Goal: Check status: Check status

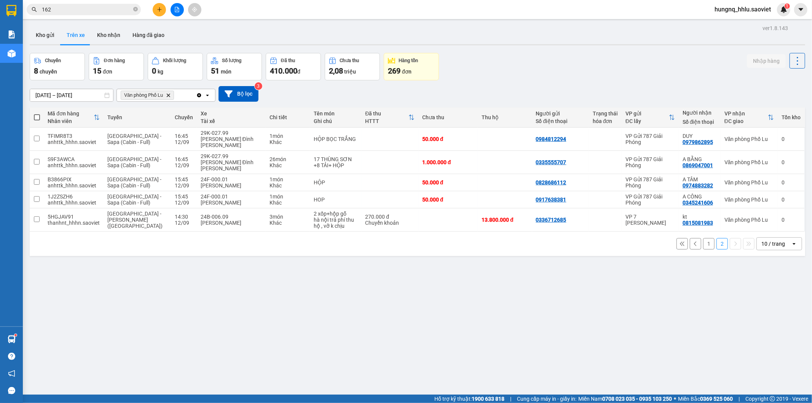
drag, startPoint x: 69, startPoint y: 10, endPoint x: 0, endPoint y: 14, distance: 69.4
click at [0, 14] on section "Kết quả [PERSON_NAME] ( 2956 ) Bộ lọc Mã ĐH Trạng thái Món hàng Thu hộ Tổng [PE…" at bounding box center [406, 201] width 812 height 403
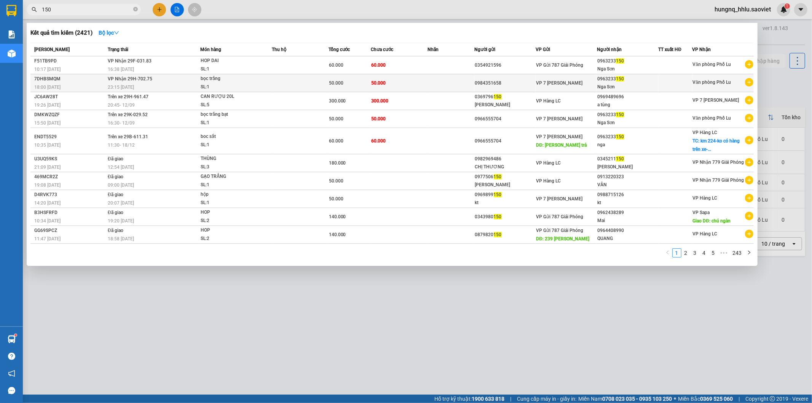
type input "150"
click at [614, 76] on div "0963233 150" at bounding box center [627, 79] width 61 height 8
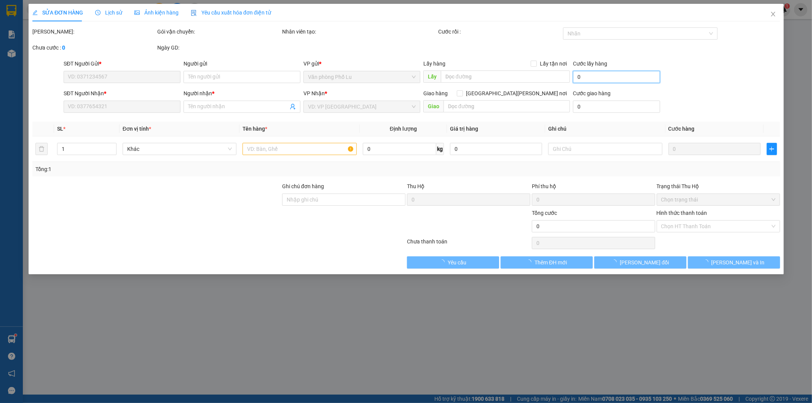
click at [599, 75] on input "0" at bounding box center [616, 77] width 87 height 12
type input "0984351658"
type input "0963233150"
type input "Nga Sơn"
type input "50.000"
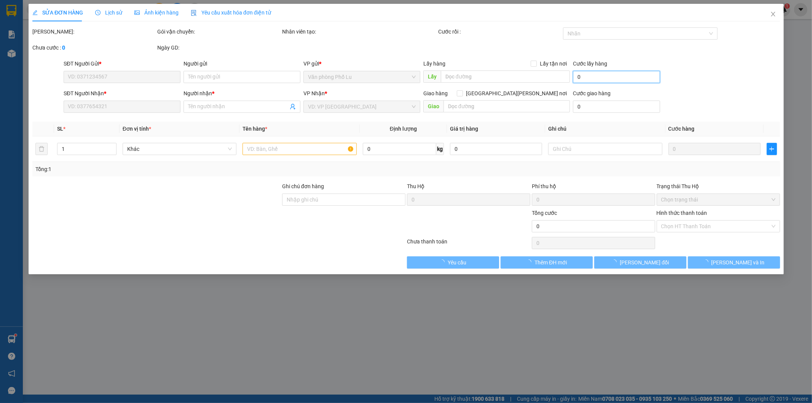
type input "50.000"
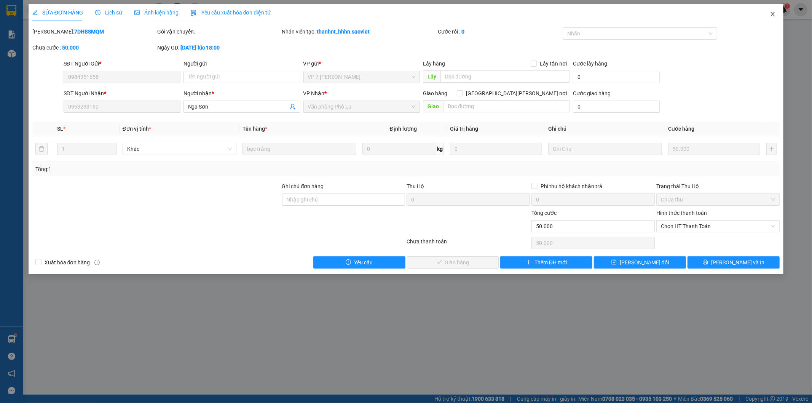
click at [775, 16] on icon "close" at bounding box center [772, 14] width 6 height 6
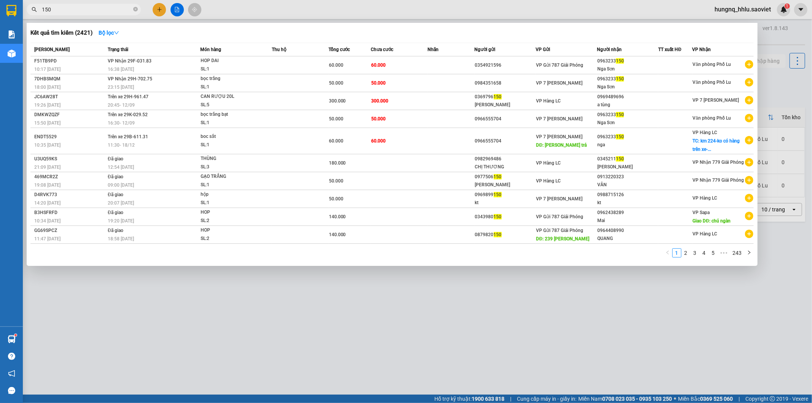
click at [81, 13] on input "150" at bounding box center [87, 9] width 90 height 8
drag, startPoint x: 596, startPoint y: 78, endPoint x: 623, endPoint y: 80, distance: 27.1
click at [623, 80] on td "0963233 150 [GEOGRAPHIC_DATA]" at bounding box center [627, 83] width 61 height 18
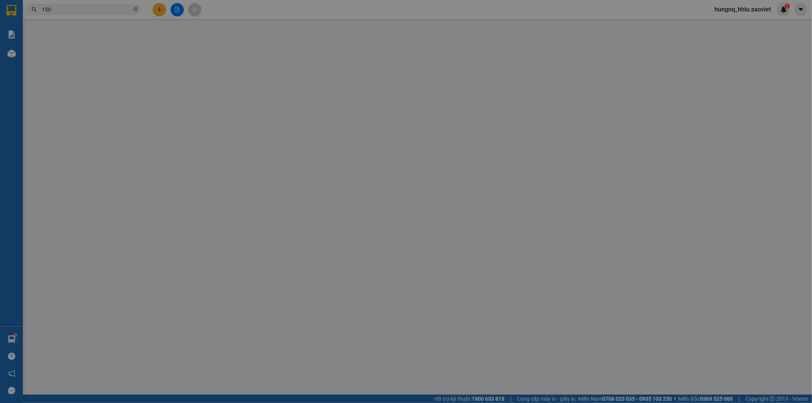
type input "0984351658"
type input "0963233150"
type input "Nga Sơn"
type input "50.000"
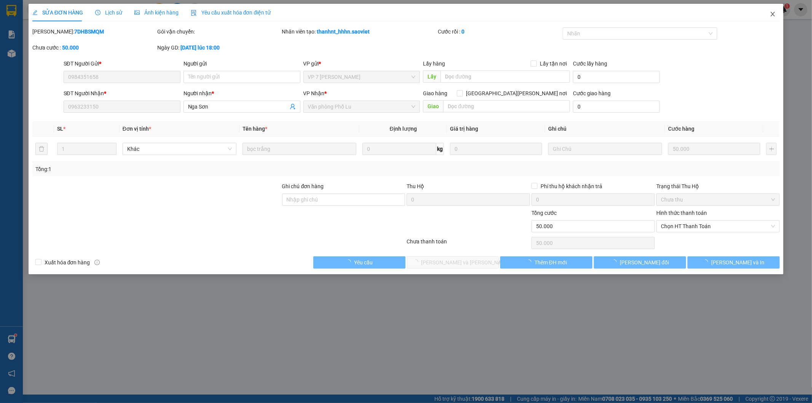
click at [773, 14] on icon "close" at bounding box center [772, 14] width 6 height 6
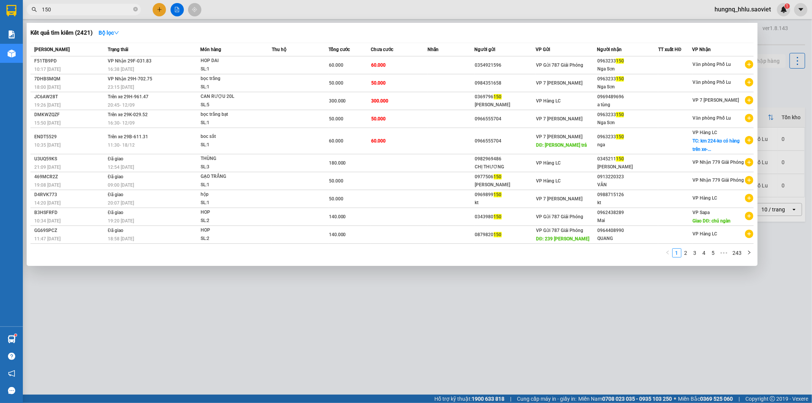
drag, startPoint x: 59, startPoint y: 8, endPoint x: 27, endPoint y: 12, distance: 32.2
click at [0, 10] on section "Kết quả [PERSON_NAME] ( 2421 ) Bộ lọc Mã ĐH Trạng thái Món hàng Thu hộ Tổng [PE…" at bounding box center [406, 201] width 812 height 403
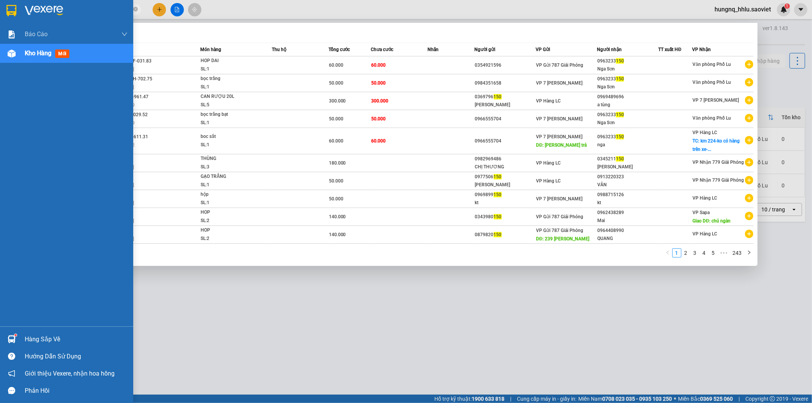
paste input "text"
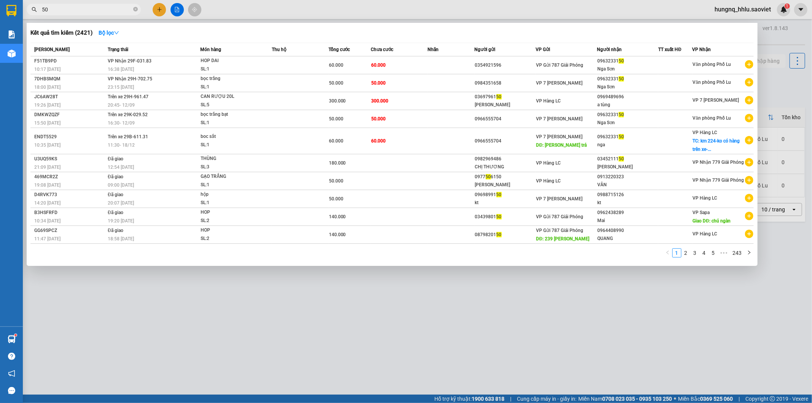
drag, startPoint x: 62, startPoint y: 12, endPoint x: 3, endPoint y: 13, distance: 59.0
click at [2, 11] on section "Kết quả [PERSON_NAME] ( 2421 ) Bộ lọc Mã ĐH Trạng thái Món hàng Thu hộ Tổng [PE…" at bounding box center [406, 201] width 812 height 403
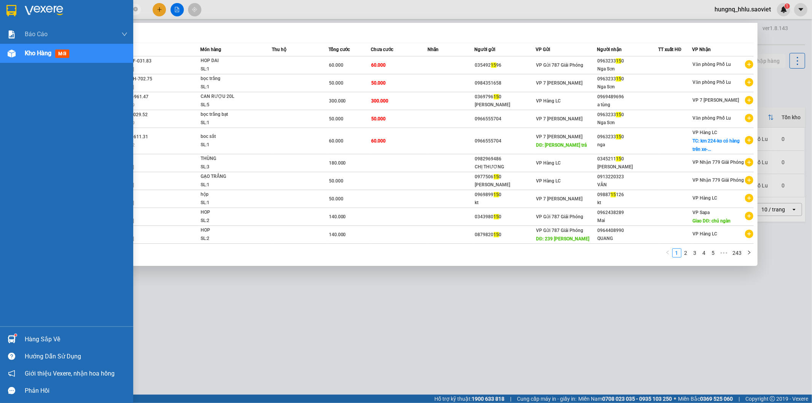
type input "150"
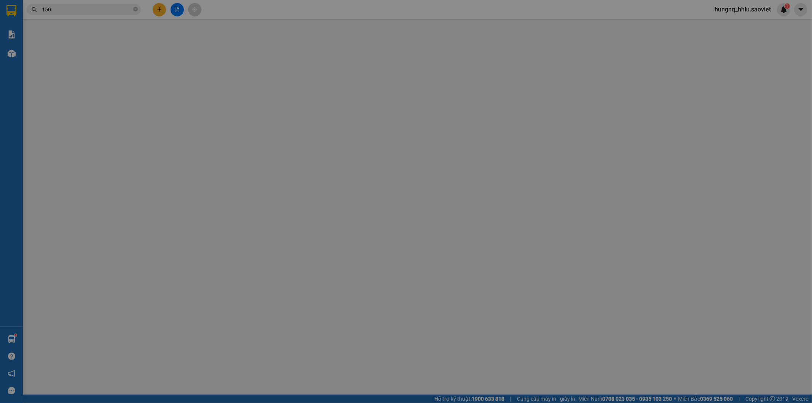
type input "0984351658"
type input "0963233150"
type input "Nga Sơn"
type input "50.000"
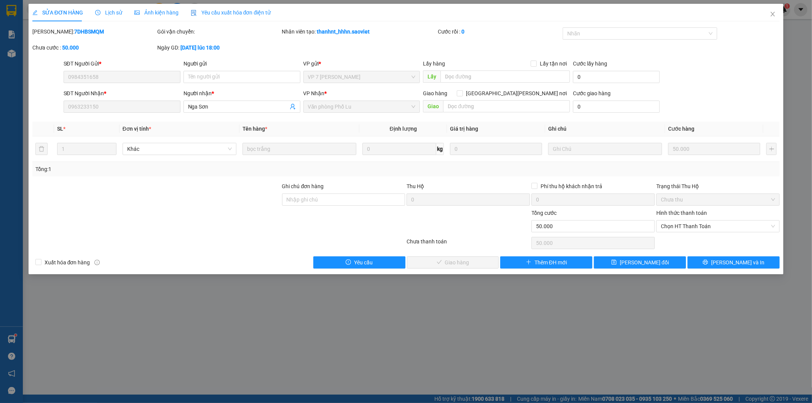
click at [111, 89] on div "SĐT Người Nhận *" at bounding box center [122, 93] width 117 height 8
click at [778, 16] on span "Close" at bounding box center [772, 14] width 21 height 21
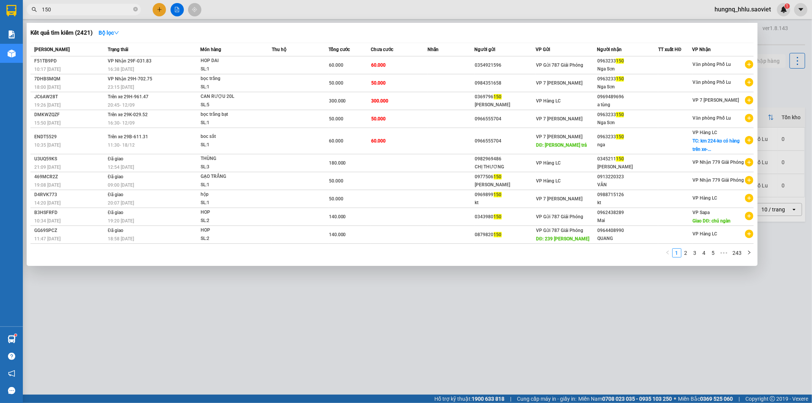
drag, startPoint x: 58, startPoint y: 10, endPoint x: 11, endPoint y: 11, distance: 46.4
click at [27, 9] on span "150" at bounding box center [84, 9] width 114 height 11
paste input "0963233"
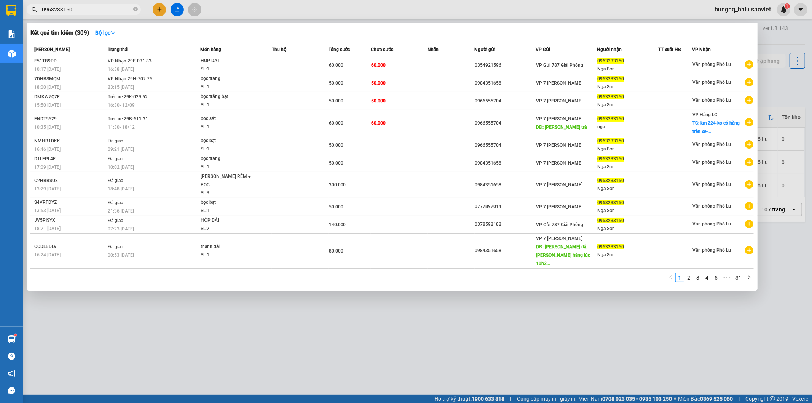
type input "0963233150"
click at [143, 309] on div at bounding box center [406, 201] width 812 height 403
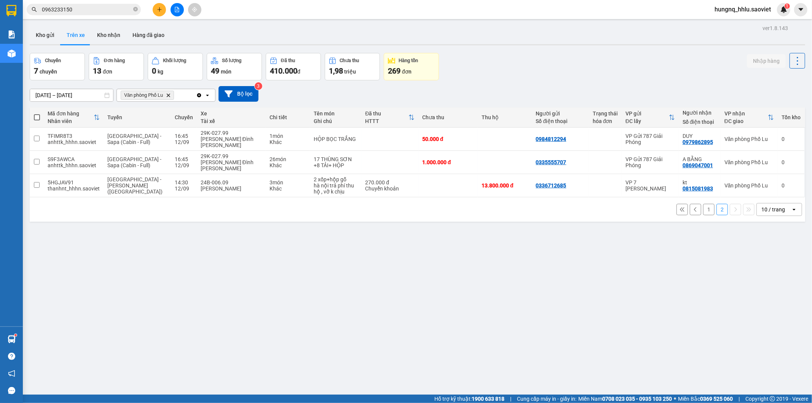
click at [703, 204] on button "1" at bounding box center [708, 209] width 11 height 11
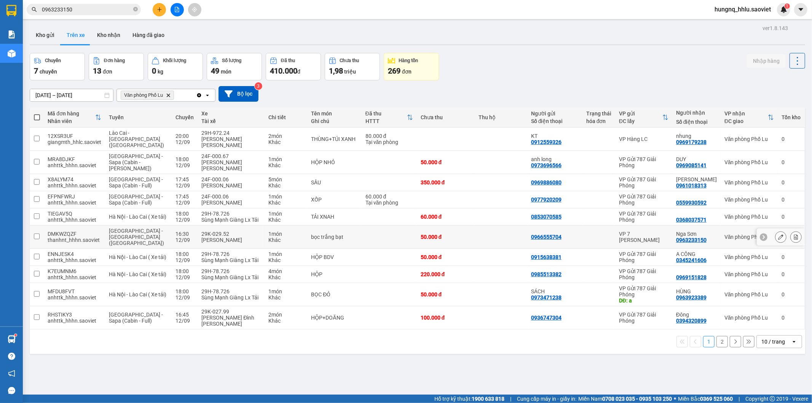
click at [178, 225] on td "16:30 [DATE]" at bounding box center [185, 236] width 26 height 23
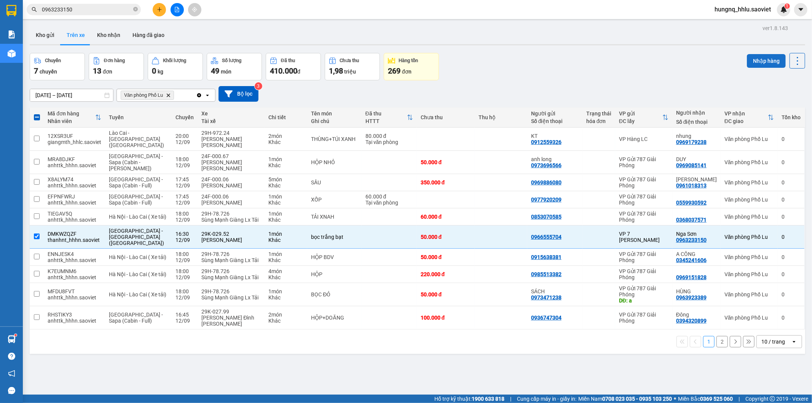
click at [750, 59] on button "Nhập hàng" at bounding box center [766, 61] width 39 height 14
checkbox input "false"
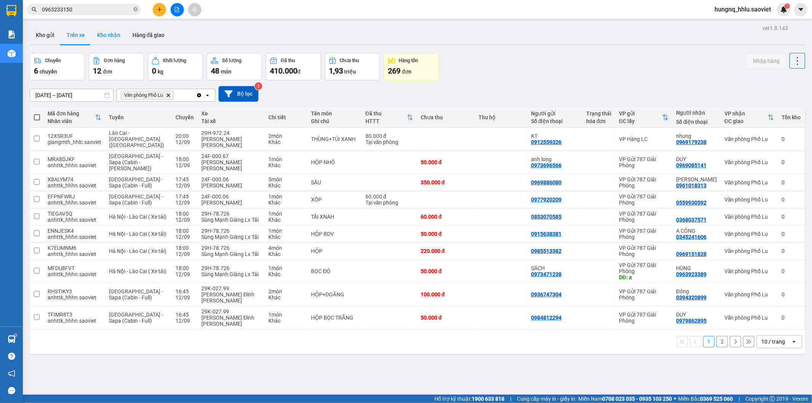
click at [98, 37] on button "Kho nhận" at bounding box center [108, 35] width 35 height 18
type input "[DATE] – [DATE]"
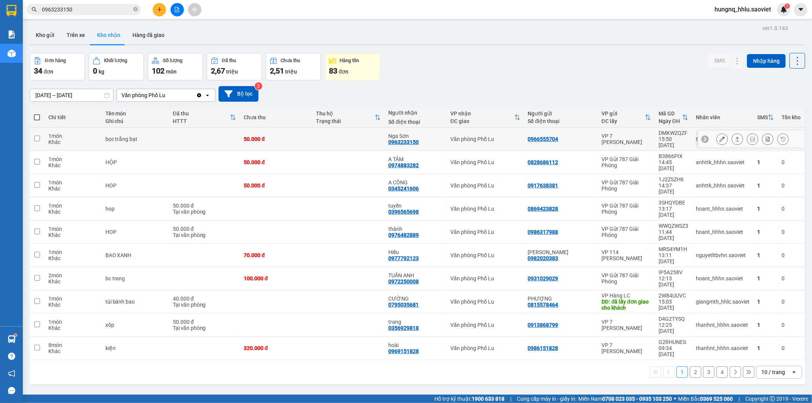
drag, startPoint x: 127, startPoint y: 135, endPoint x: 446, endPoint y: 157, distance: 319.3
click at [127, 136] on div "bọc trắng bạt" at bounding box center [135, 139] width 60 height 6
checkbox input "true"
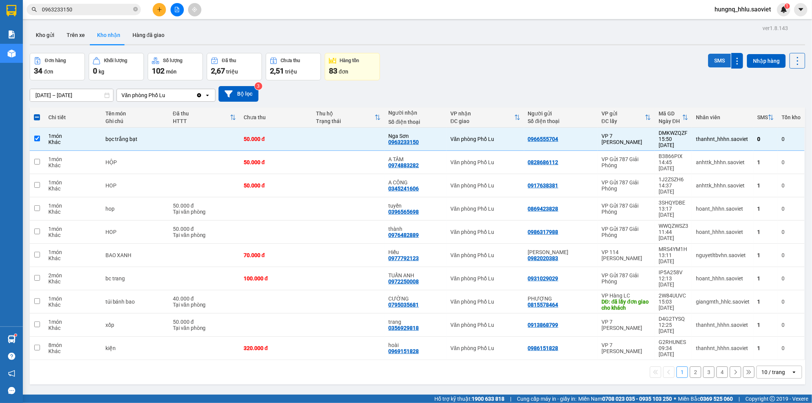
click at [709, 60] on button "SMS" at bounding box center [719, 61] width 23 height 14
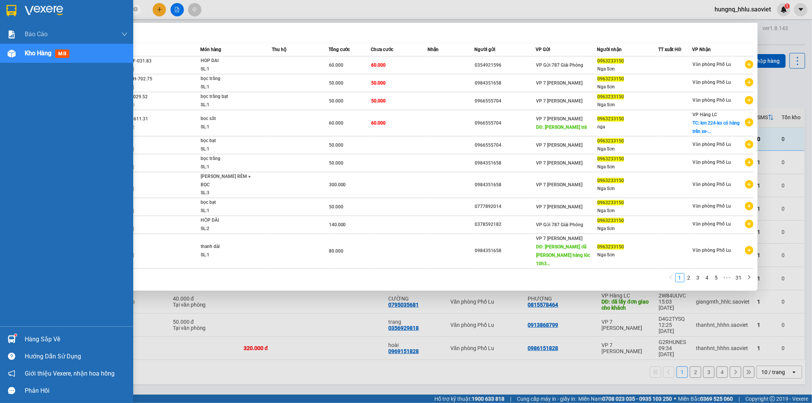
drag, startPoint x: 78, startPoint y: 8, endPoint x: 0, endPoint y: 14, distance: 77.8
click at [0, 15] on section "Kết quả [PERSON_NAME] ( 309 ) Bộ lọc Mã ĐH Trạng thái Món hàng Thu hộ Tổng [PER…" at bounding box center [406, 201] width 812 height 403
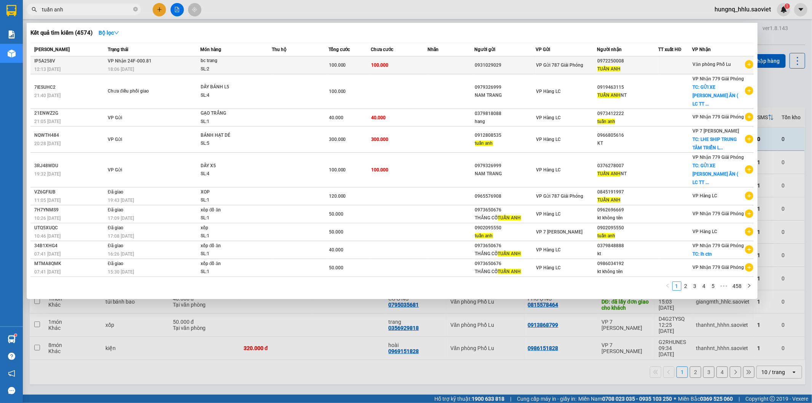
type input "tuấn anh"
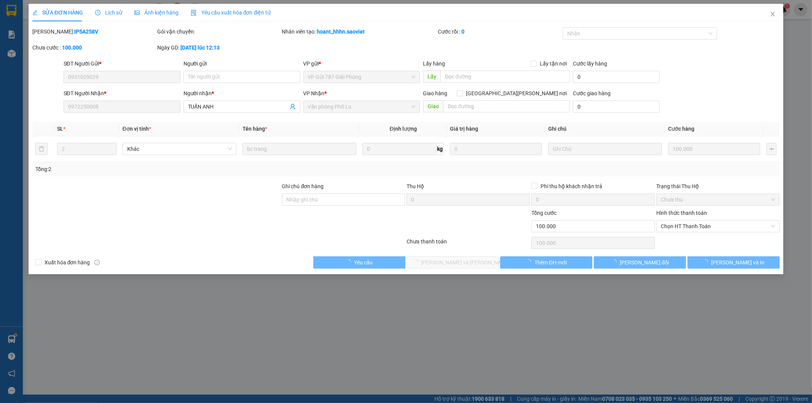
type input "0931029029"
type input "0972250008"
type input "TUẤN ANH"
type input "100.000"
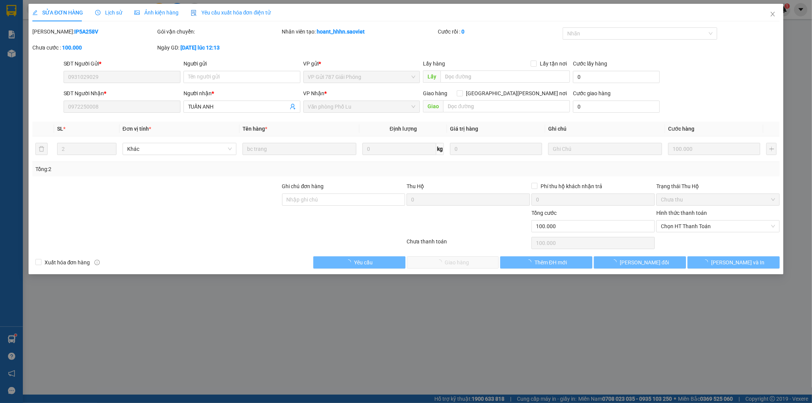
click at [116, 14] on span "Lịch sử" at bounding box center [108, 13] width 27 height 6
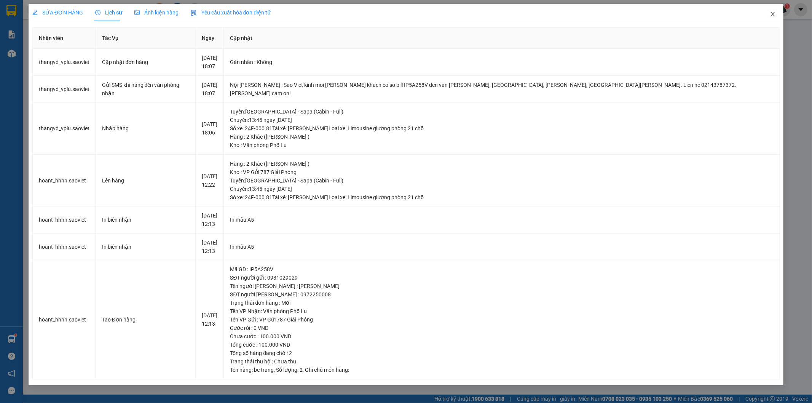
click at [774, 17] on icon "close" at bounding box center [772, 14] width 6 height 6
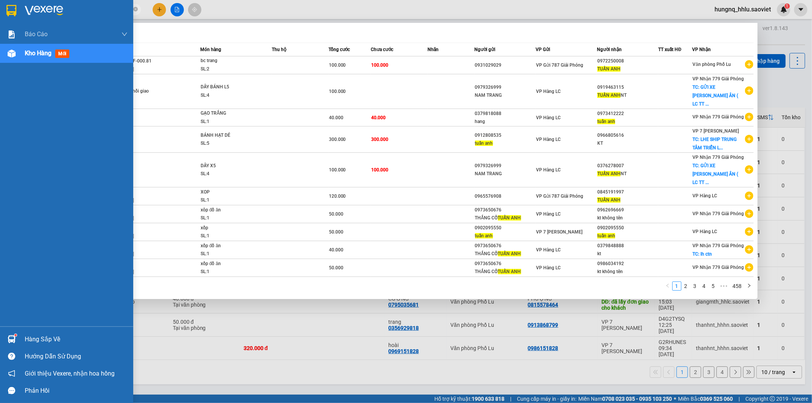
click at [0, 10] on section "Kết quả [PERSON_NAME] ( 4574 ) Bộ lọc Mã ĐH Trạng thái Món hàng Thu hộ Tổng [PE…" at bounding box center [406, 201] width 812 height 403
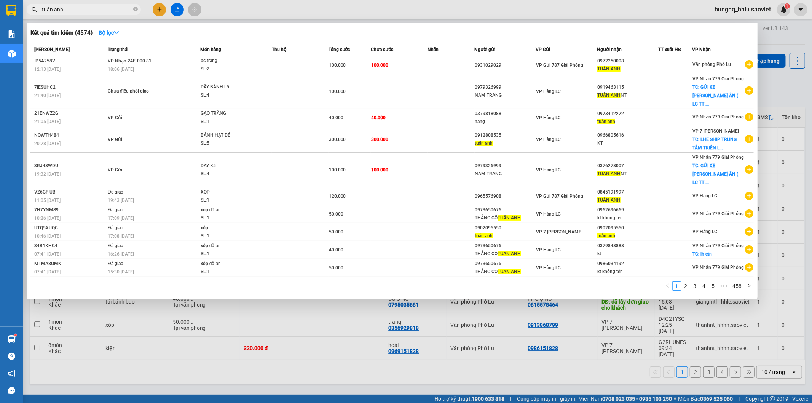
click at [226, 13] on div at bounding box center [406, 201] width 812 height 403
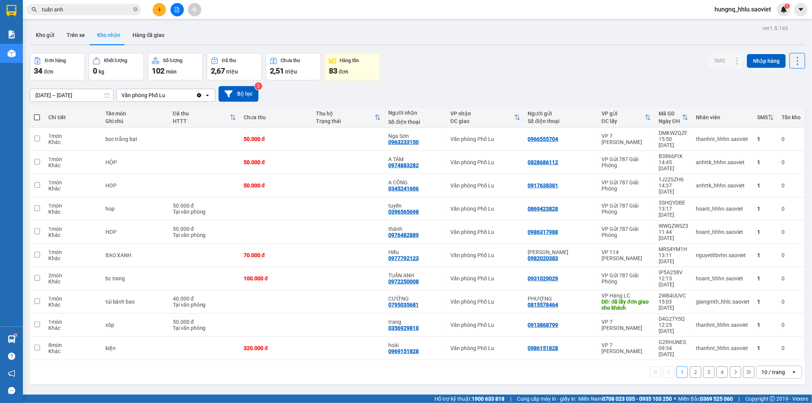
click at [177, 13] on button at bounding box center [176, 9] width 13 height 13
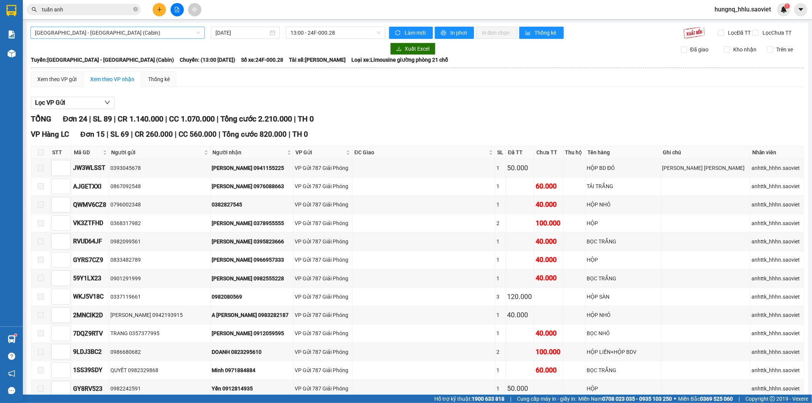
click at [73, 35] on span "[GEOGRAPHIC_DATA] - [GEOGRAPHIC_DATA] (Cabin)" at bounding box center [117, 32] width 165 height 11
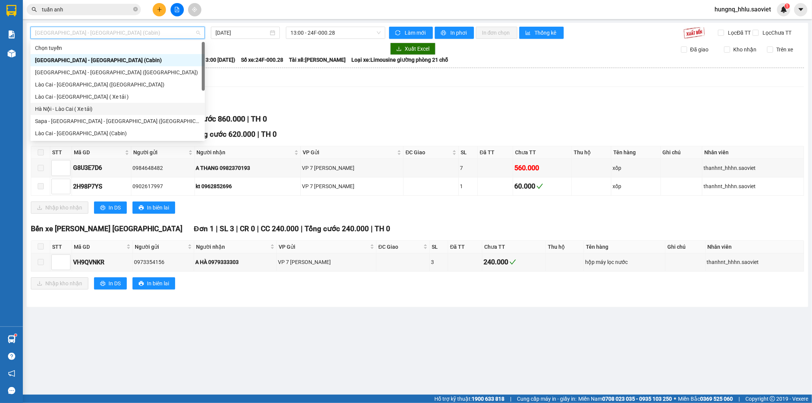
scroll to position [42, 0]
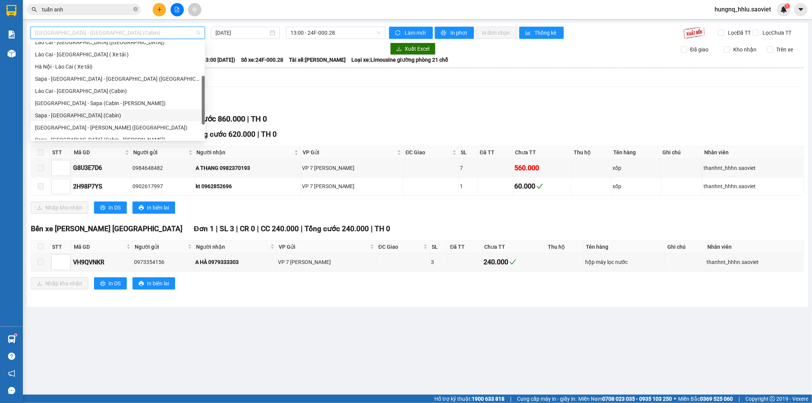
click at [38, 115] on div "Sapa - [GEOGRAPHIC_DATA] (Cabin)" at bounding box center [117, 115] width 165 height 8
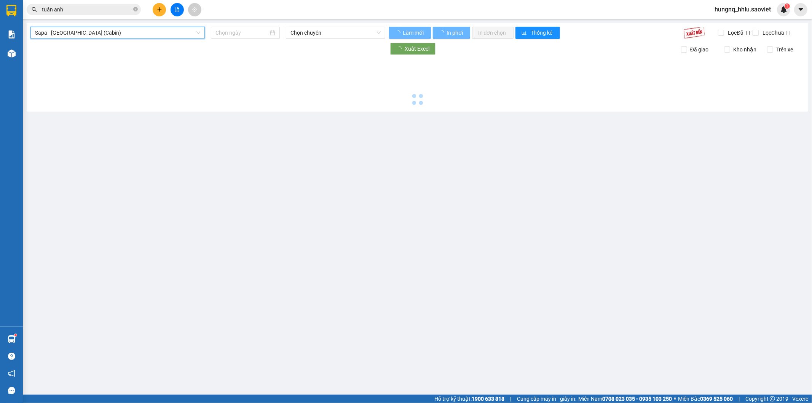
type input "[DATE]"
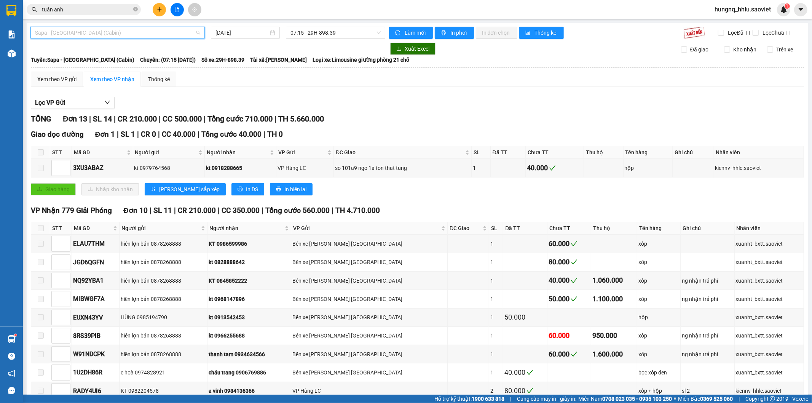
click at [71, 33] on span "Sapa - [GEOGRAPHIC_DATA] (Cabin)" at bounding box center [117, 32] width 165 height 11
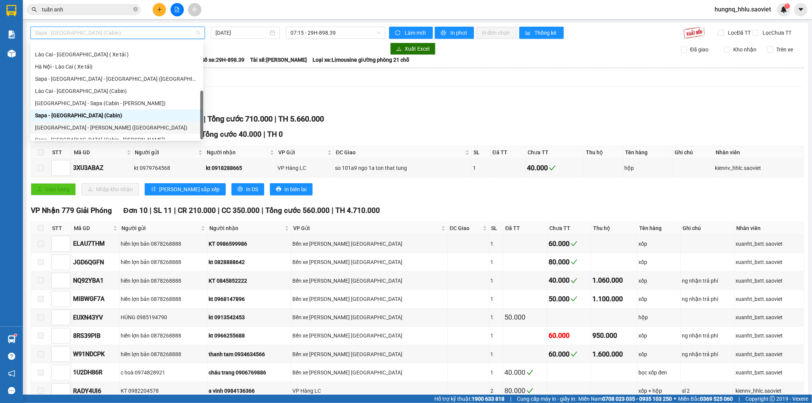
scroll to position [61, 0]
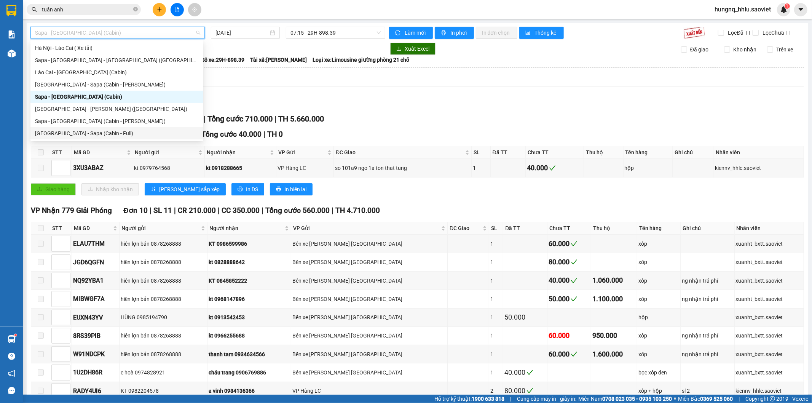
click at [613, 87] on div "Xem theo VP gửi Xem theo VP nhận Thống kê" at bounding box center [417, 79] width 773 height 15
